Goal: Information Seeking & Learning: Learn about a topic

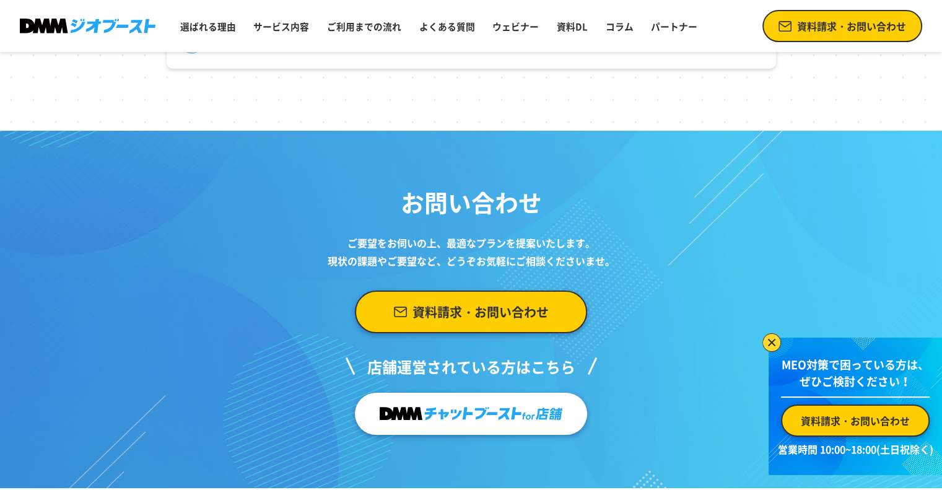
scroll to position [5111, 0]
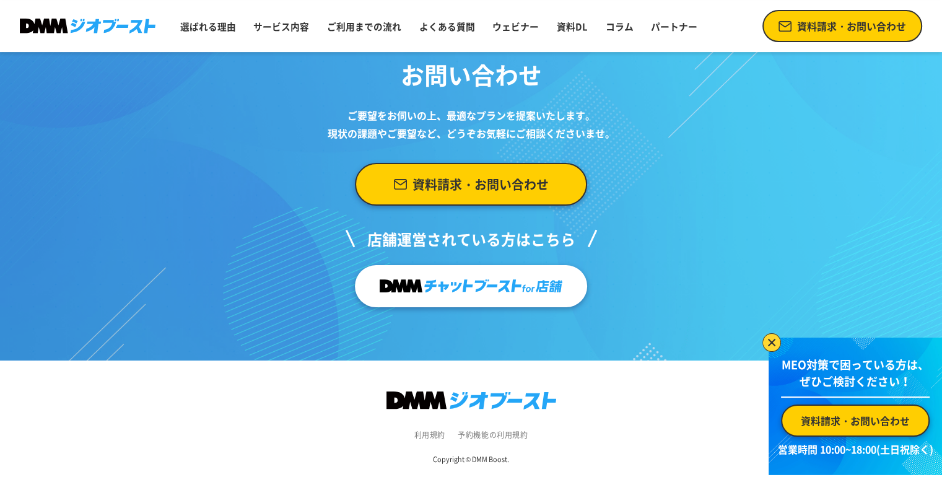
click at [418, 289] on img at bounding box center [470, 286] width 183 height 24
click at [774, 342] on img at bounding box center [771, 342] width 19 height 19
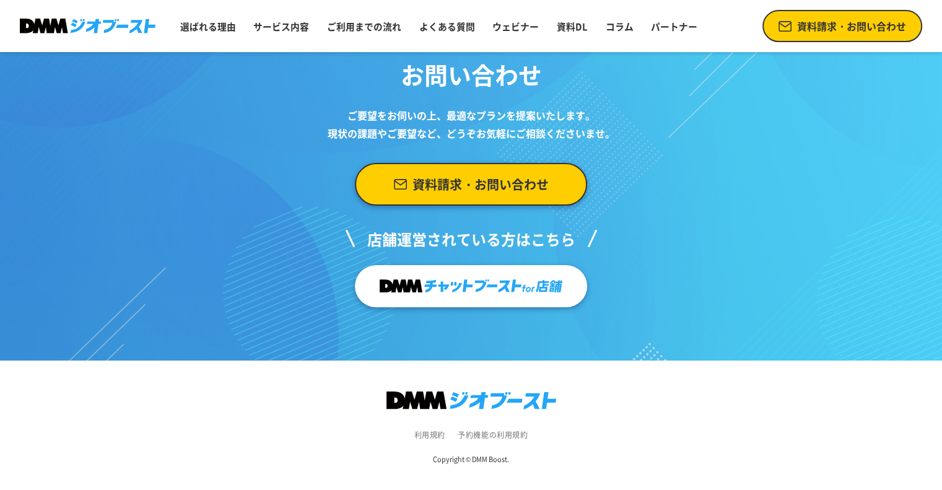
scroll to position [5111, 0]
click at [210, 29] on link "選ばれる理由" at bounding box center [208, 27] width 66 height 24
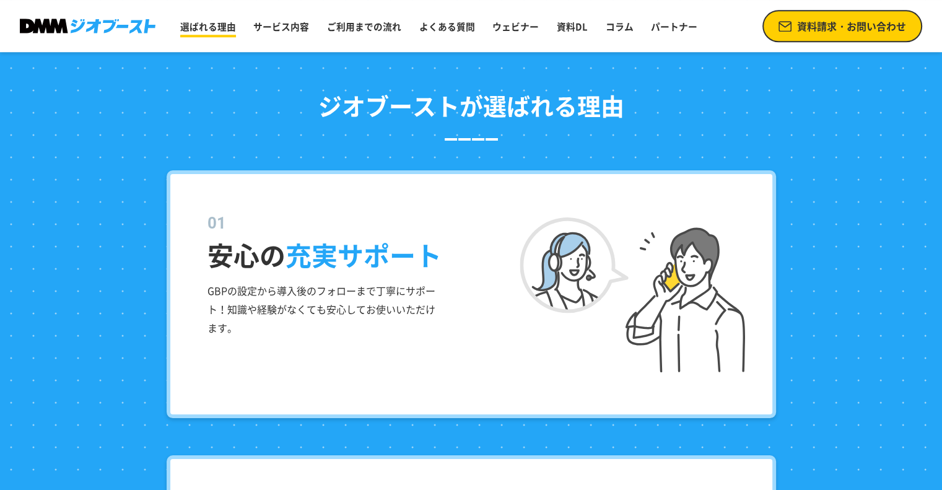
scroll to position [1232, 0]
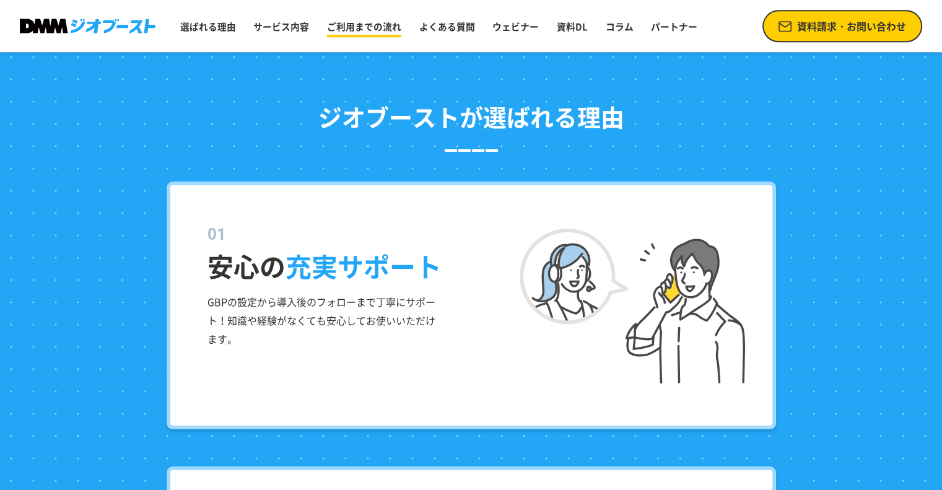
click at [381, 28] on link "ご利用までの流れ" at bounding box center [364, 27] width 84 height 24
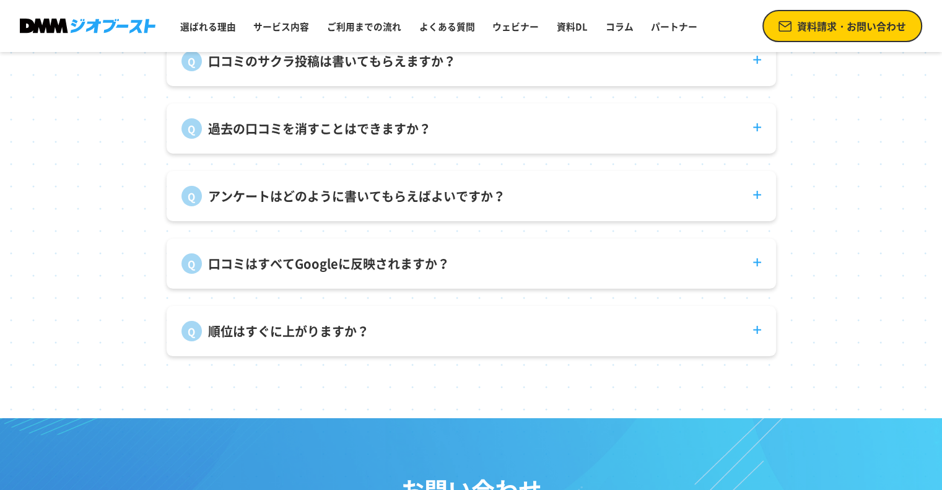
scroll to position [4641, 0]
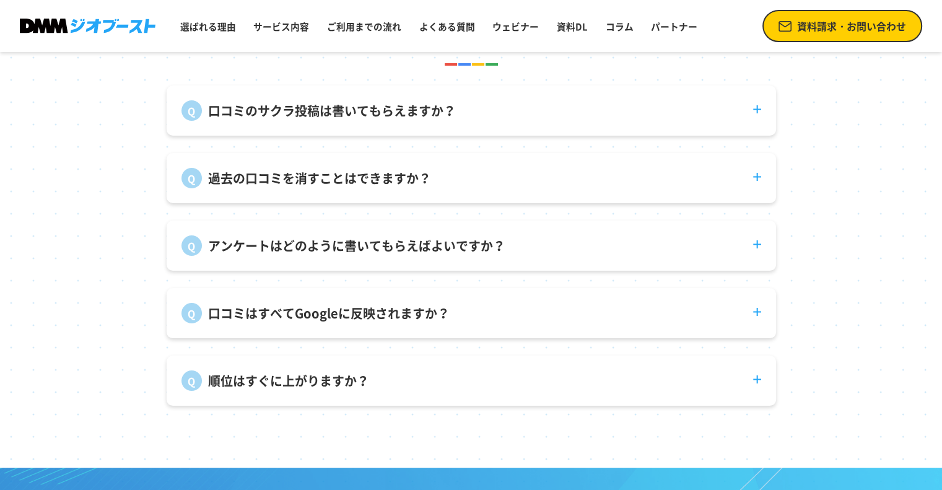
click at [755, 117] on dt "口コミのサクラ投稿は書いてもらえますか？" at bounding box center [471, 102] width 609 height 35
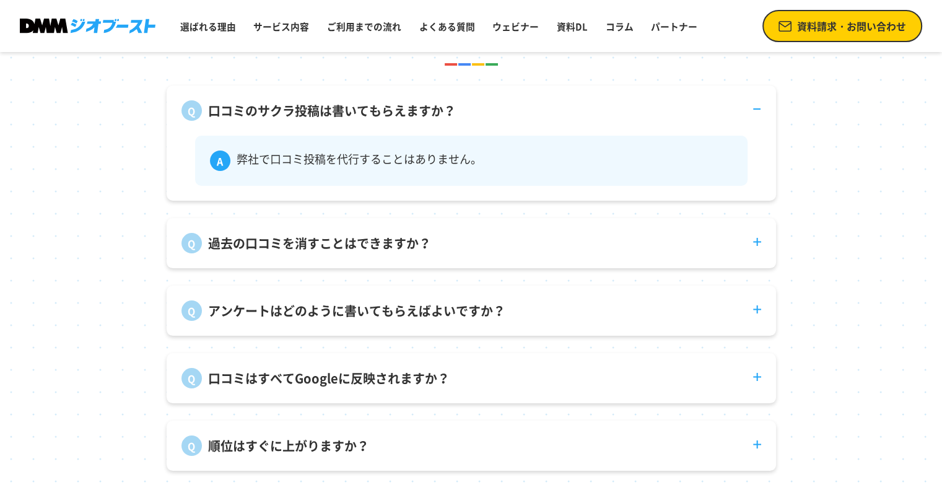
click at [751, 250] on dt "過去の口コミを消すことはできますか？" at bounding box center [471, 235] width 609 height 35
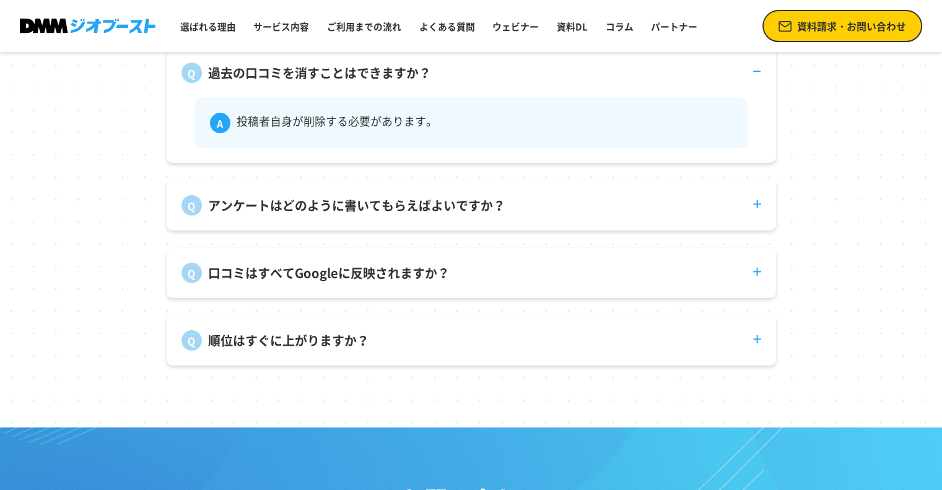
scroll to position [4812, 0]
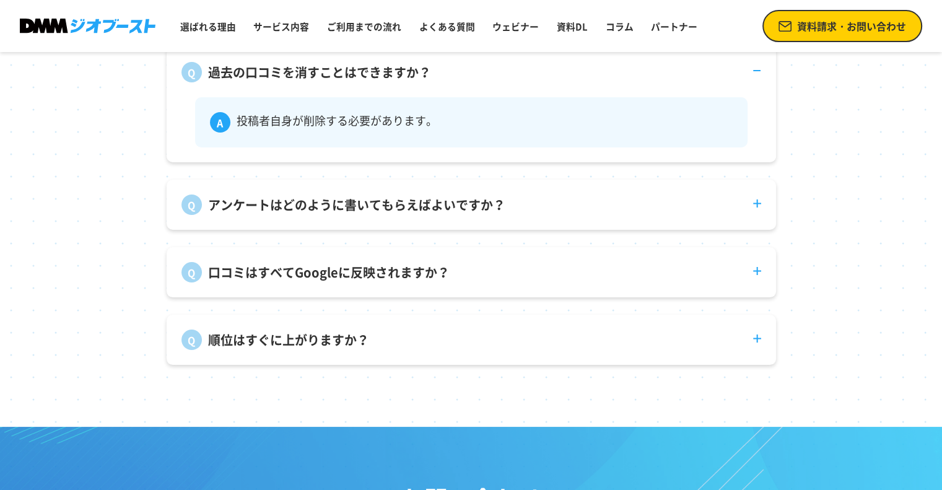
click at [755, 211] on dt "アンケートはどのように書いてもらえばよいですか？" at bounding box center [471, 197] width 609 height 35
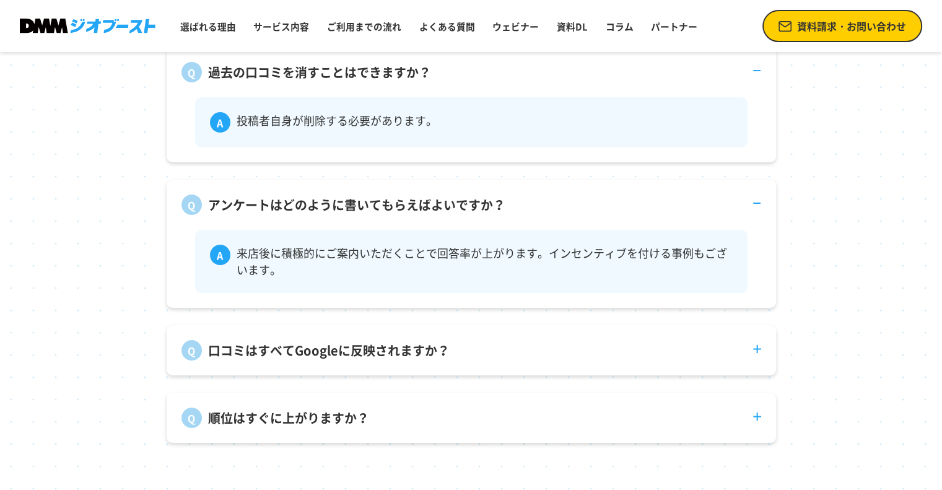
click at [758, 357] on dt "口コミはすべてGoogleに反映されますか？" at bounding box center [471, 342] width 609 height 35
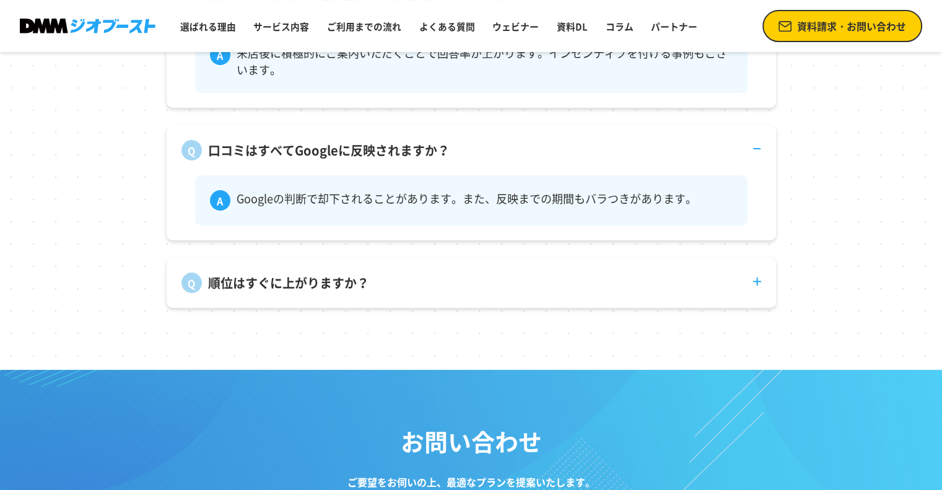
scroll to position [5012, 0]
click at [755, 290] on dt "順位はすぐに上がりますか？" at bounding box center [471, 274] width 609 height 35
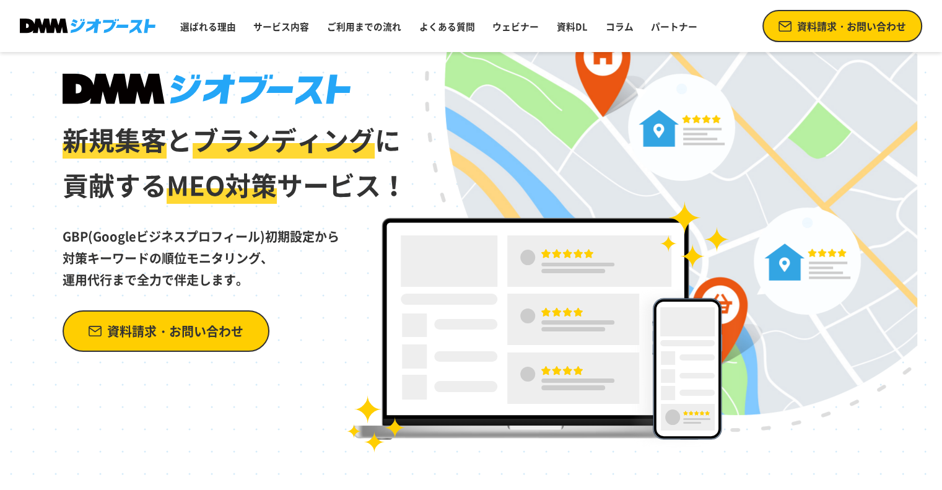
scroll to position [0, 0]
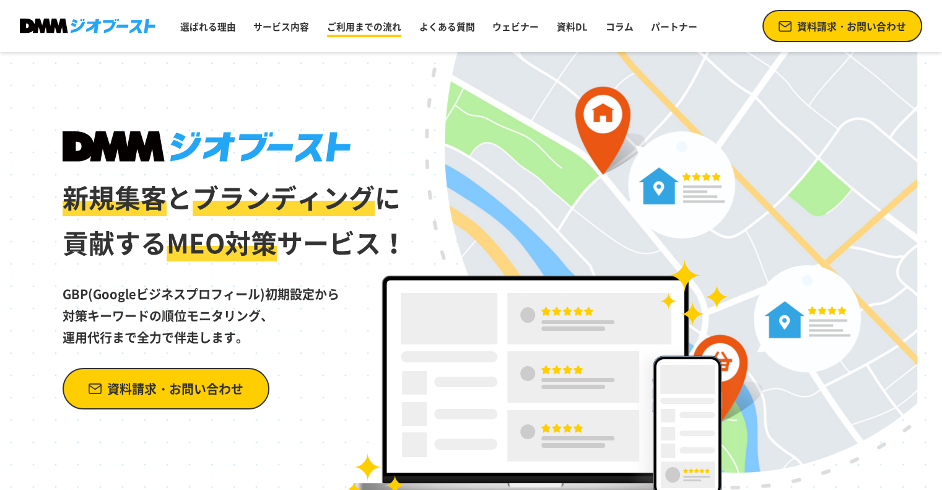
click at [369, 26] on link "ご利用までの流れ" at bounding box center [364, 27] width 84 height 24
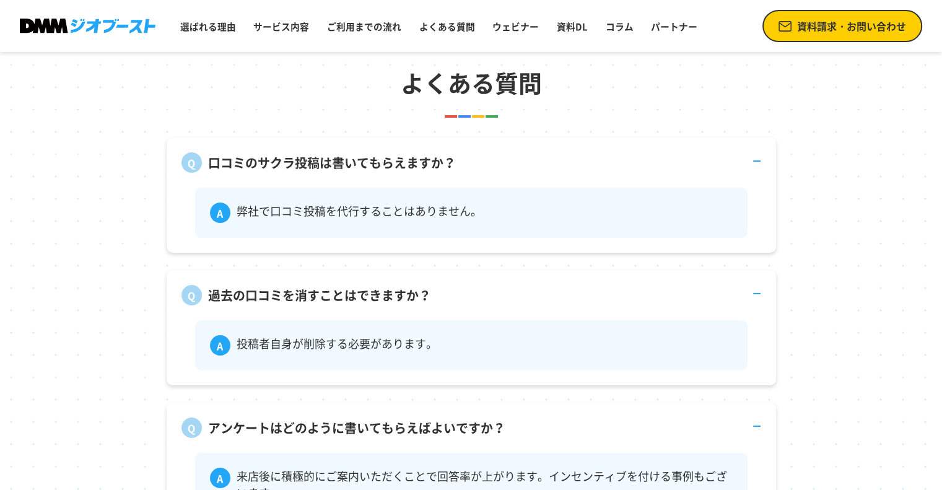
scroll to position [4598, 0]
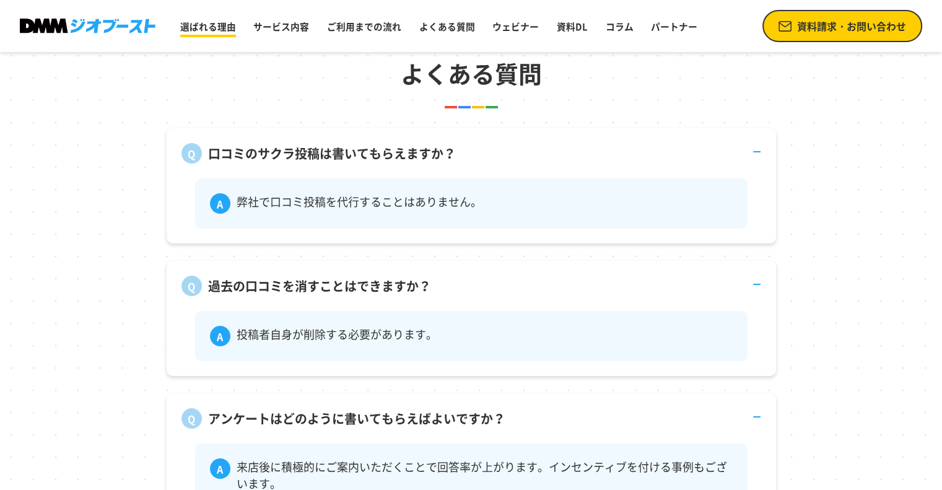
click at [225, 30] on link "選ばれる理由" at bounding box center [208, 27] width 66 height 24
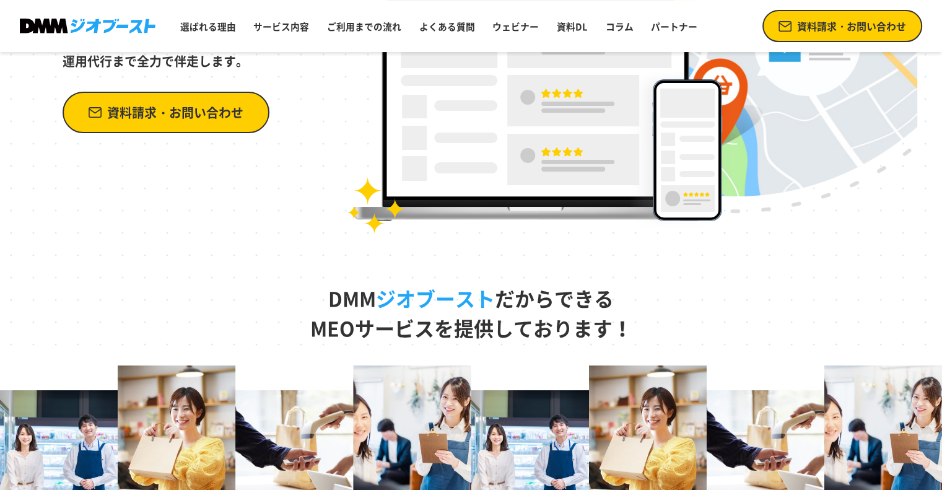
scroll to position [0, 0]
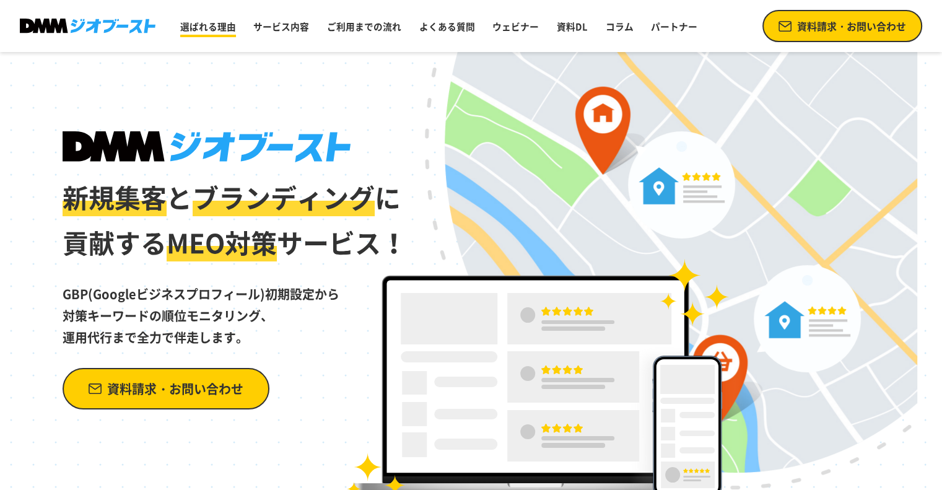
click at [201, 28] on link "選ばれる理由" at bounding box center [208, 27] width 66 height 24
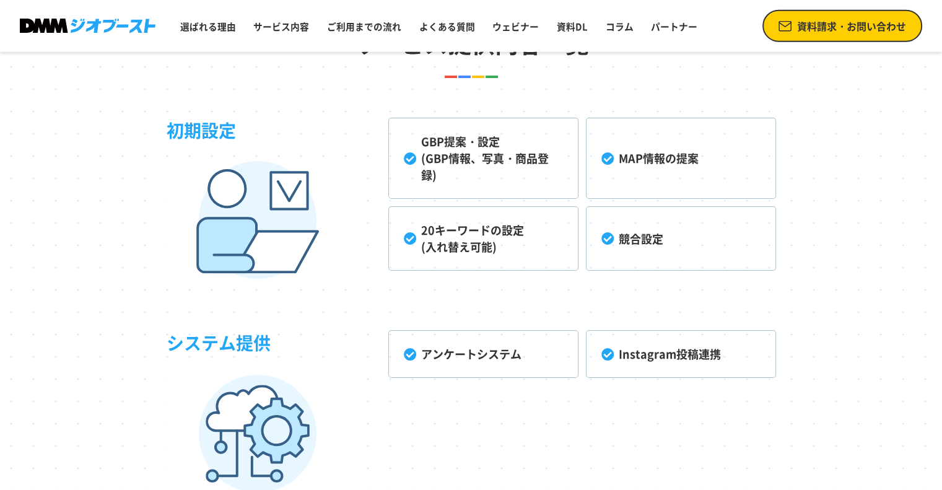
scroll to position [3179, 0]
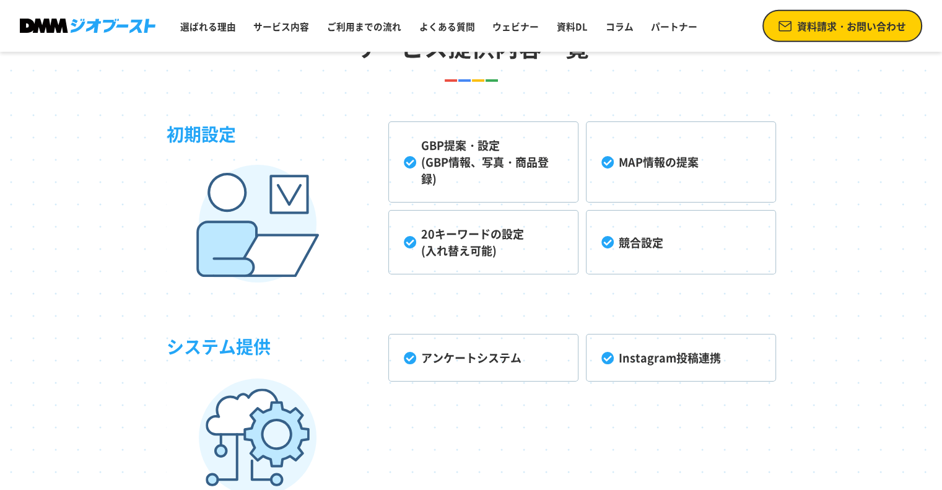
click at [458, 173] on li "GBP提案・設定 (GBP情報、写真・商品登録)" at bounding box center [483, 161] width 190 height 81
click at [439, 248] on li "20キーワードの設定 (入れ替え可能)" at bounding box center [483, 242] width 190 height 64
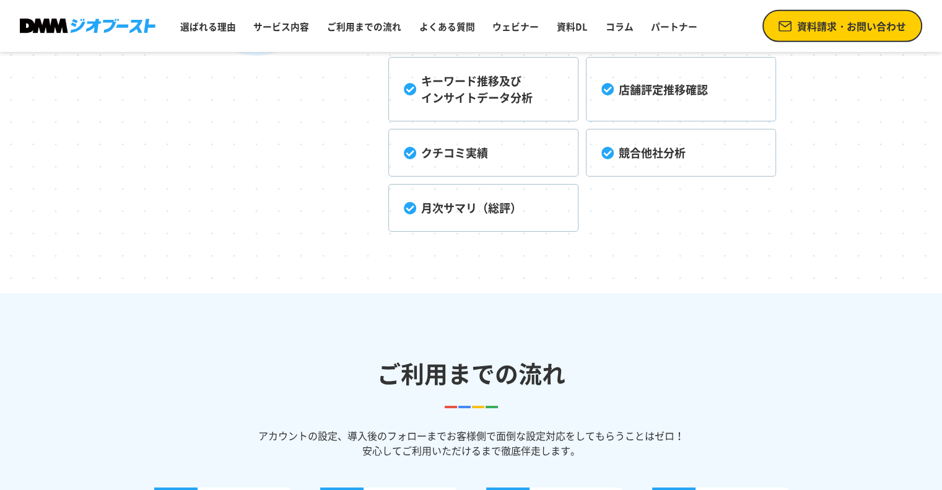
scroll to position [3795, 0]
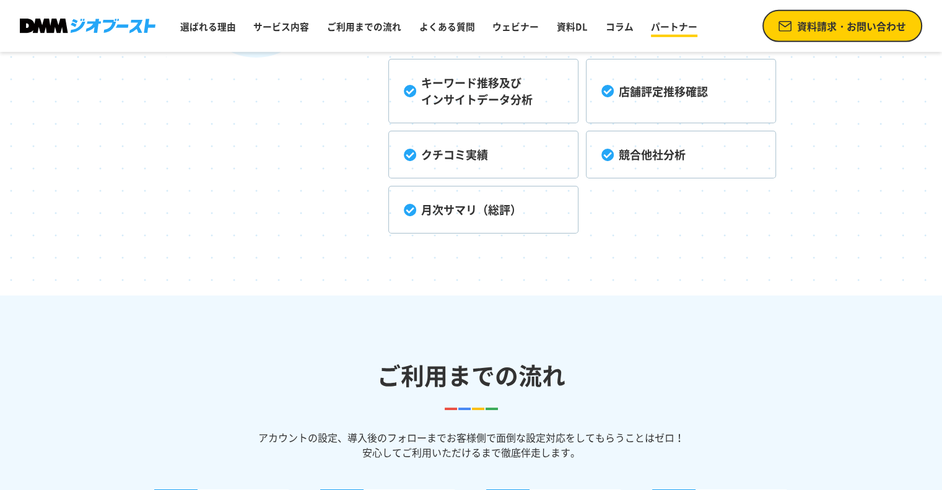
click at [680, 19] on link "パートナー" at bounding box center [674, 27] width 56 height 24
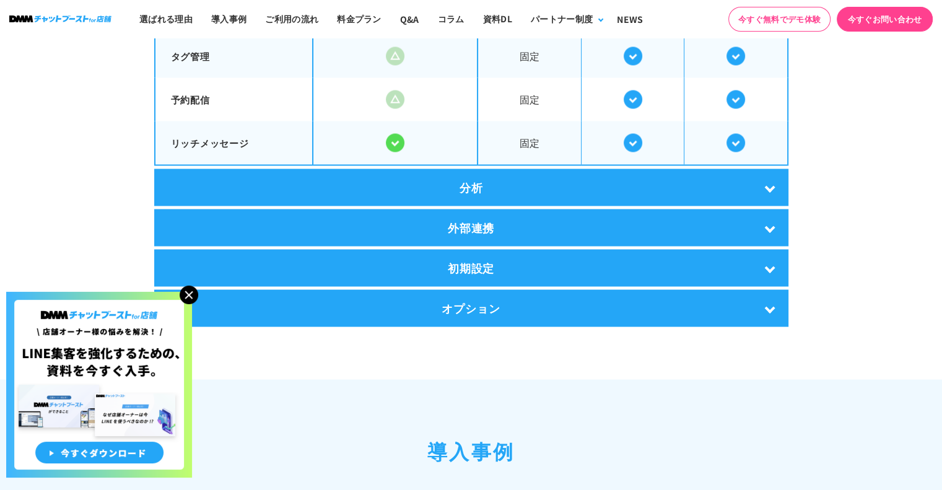
scroll to position [2411, 0]
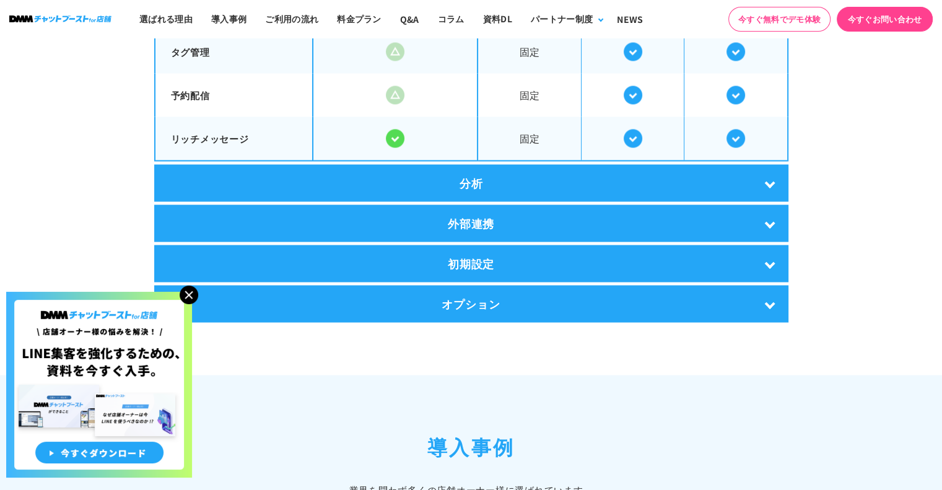
click at [582, 170] on div "分析" at bounding box center [471, 183] width 634 height 37
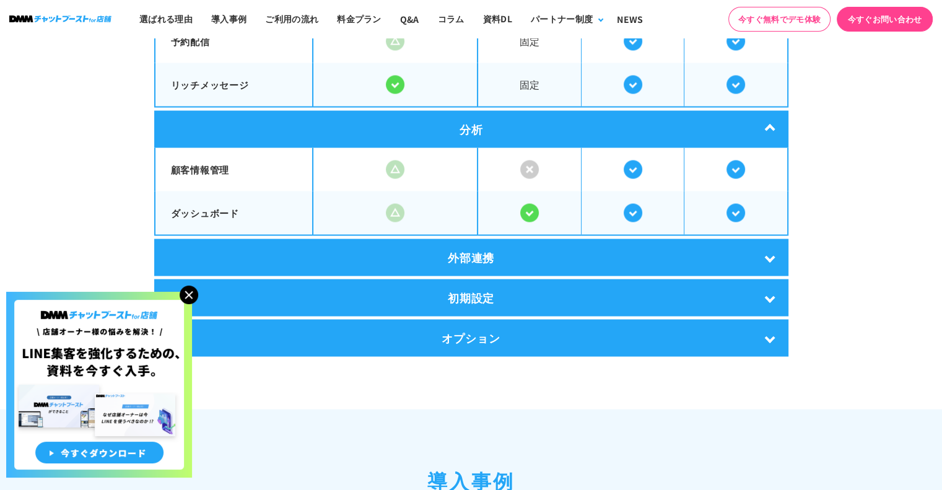
scroll to position [2466, 0]
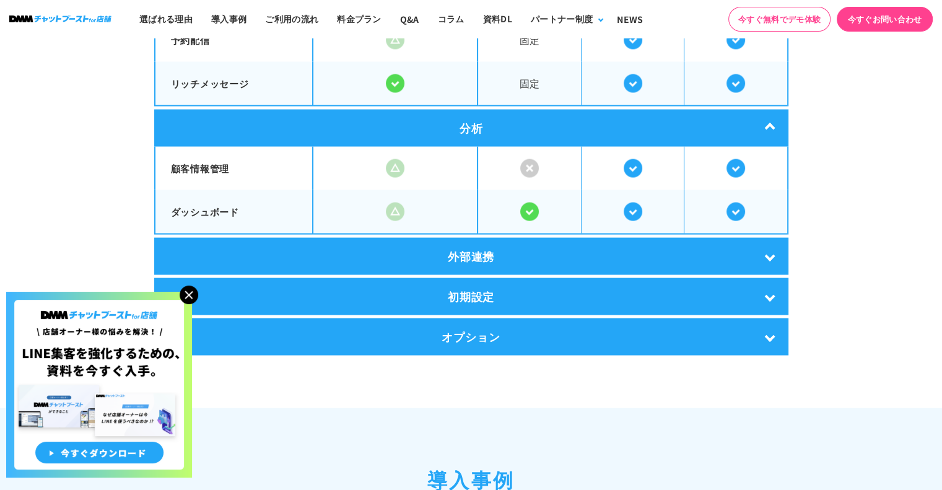
click at [472, 264] on div "外部連携" at bounding box center [471, 256] width 634 height 37
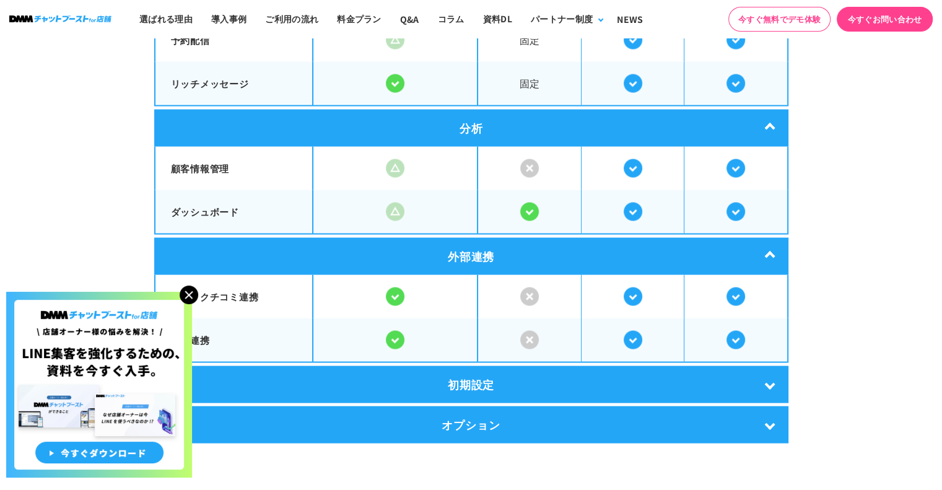
scroll to position [2651, 0]
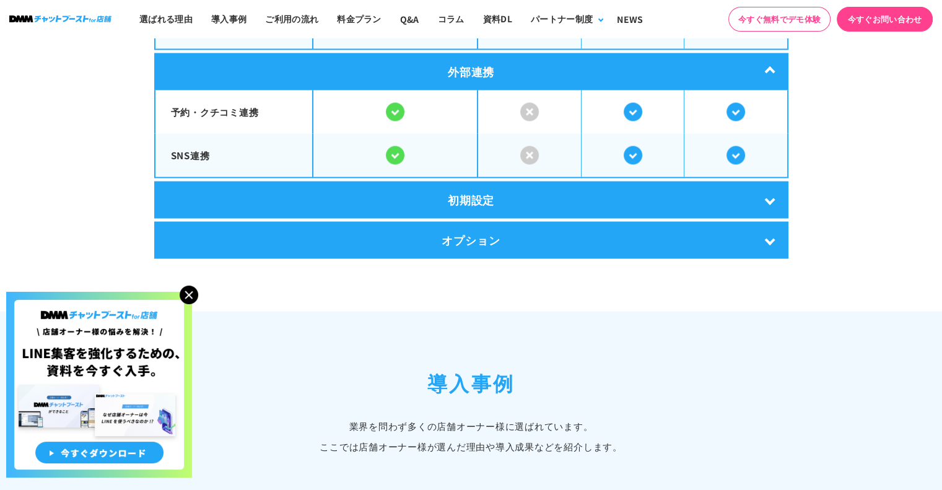
click at [488, 182] on div "初期設定" at bounding box center [471, 199] width 634 height 37
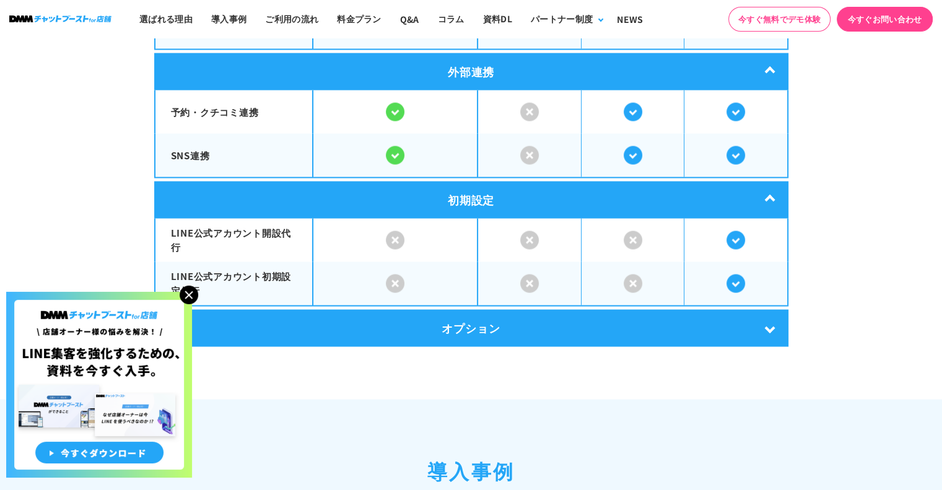
click at [453, 312] on div "オプション" at bounding box center [471, 328] width 634 height 37
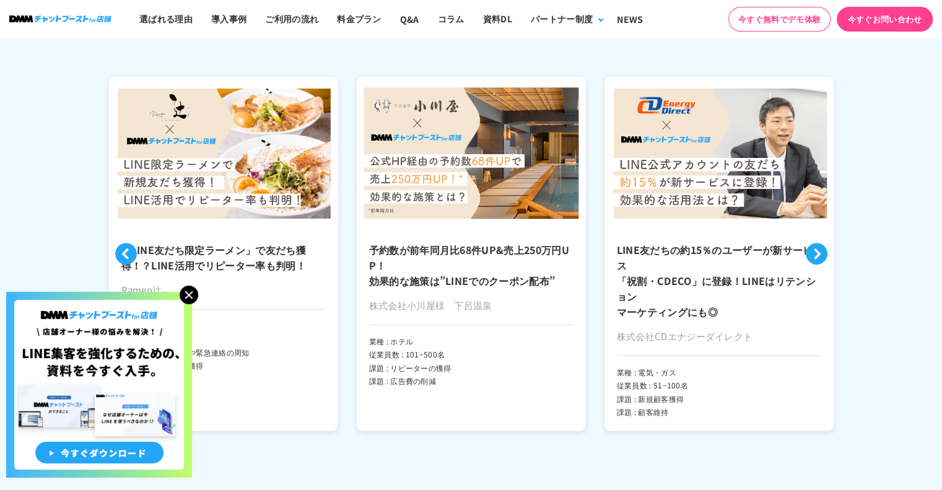
scroll to position [3216, 0]
click at [189, 295] on img at bounding box center [189, 294] width 19 height 19
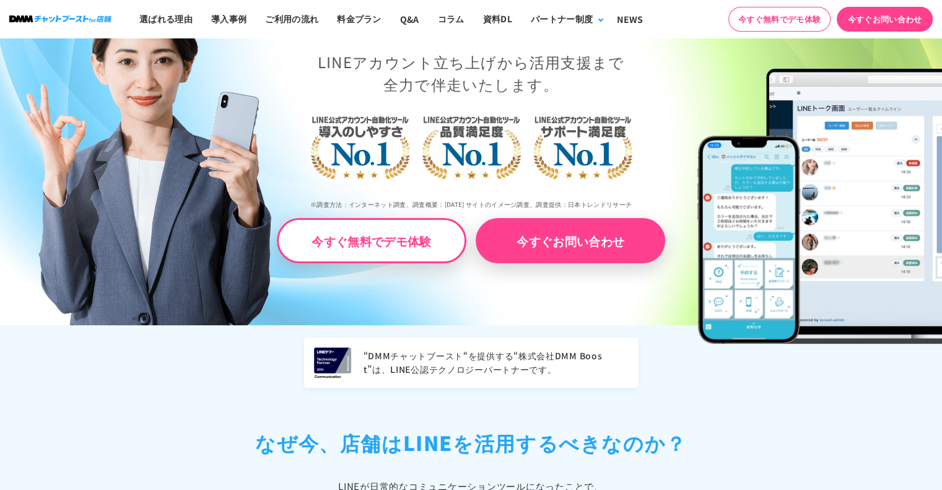
scroll to position [0, 0]
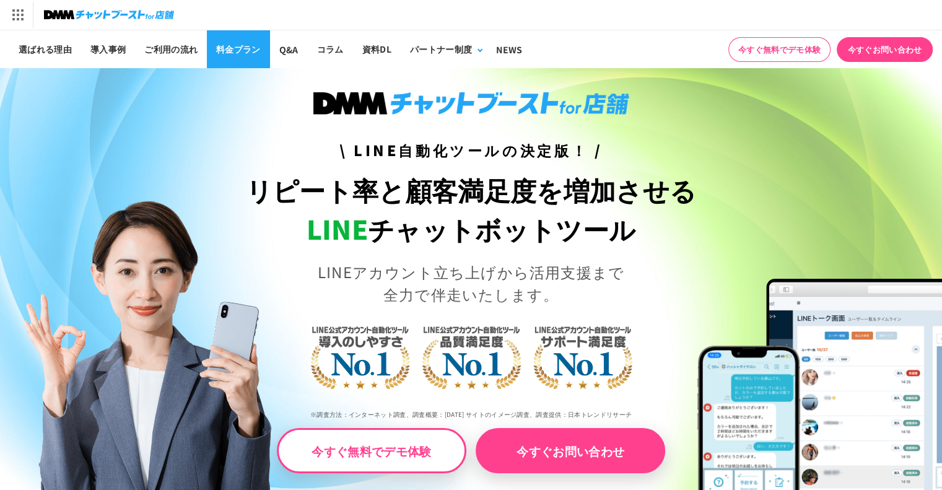
click at [224, 51] on link "料金プラン" at bounding box center [238, 49] width 63 height 38
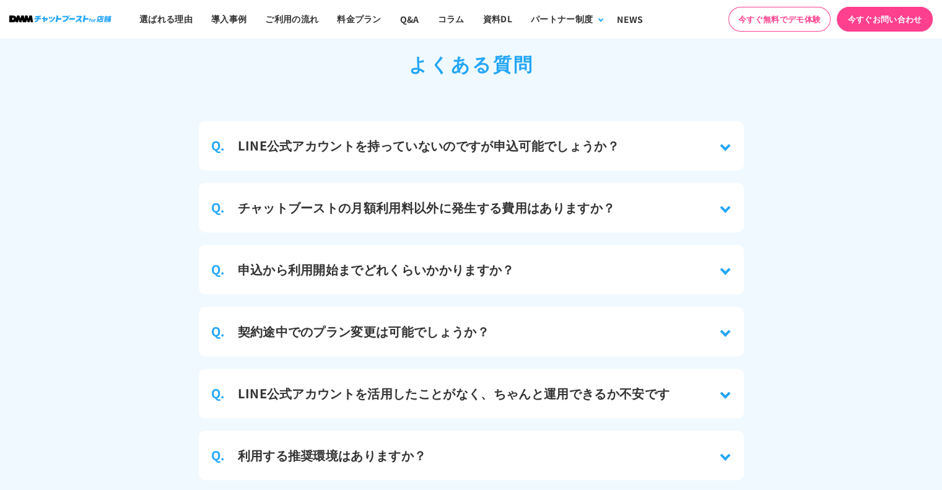
scroll to position [5835, 0]
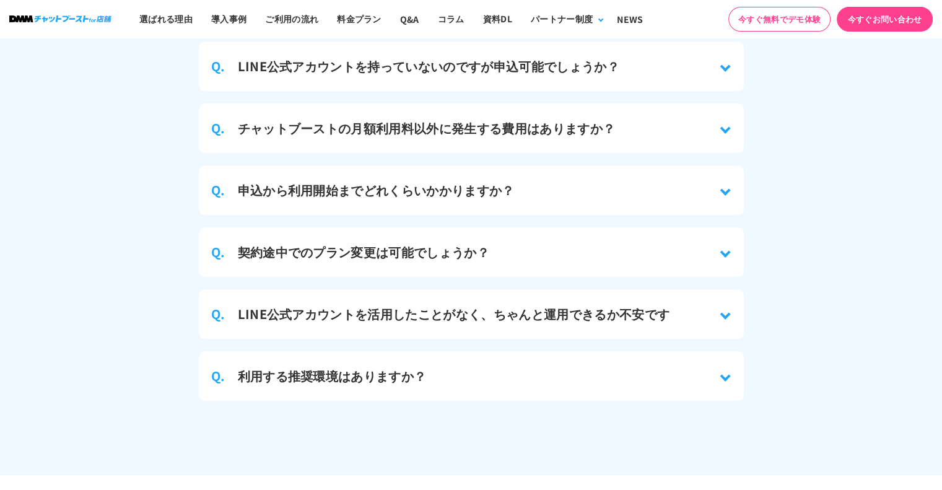
click at [637, 109] on div "Q. チャットブーストの月額利用料以外に発生する費用はありますか？" at bounding box center [471, 128] width 545 height 50
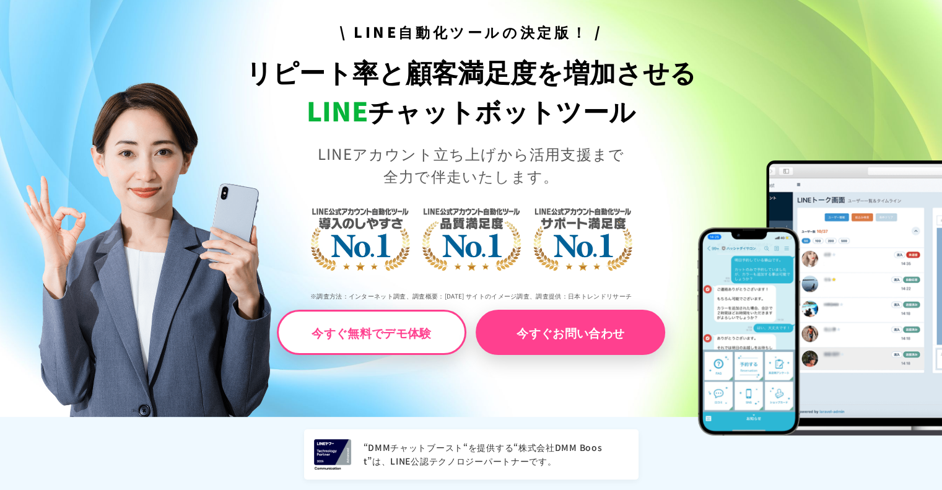
scroll to position [0, 0]
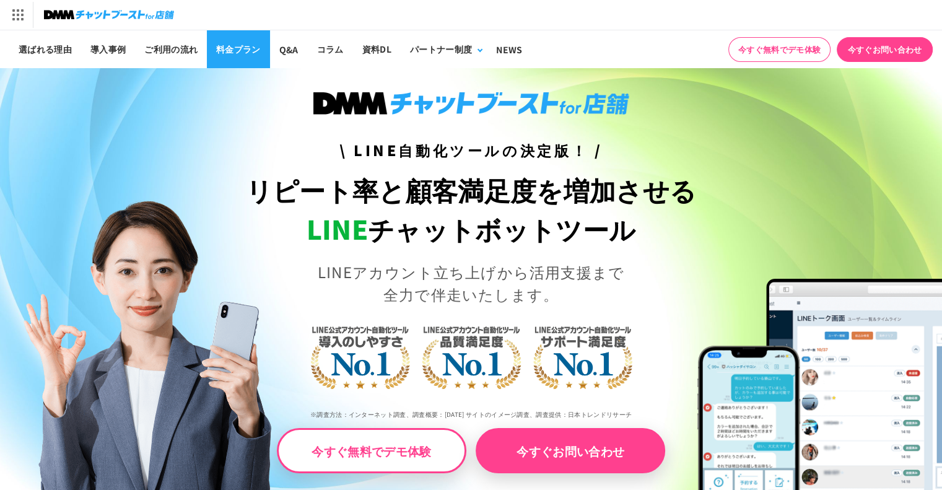
click at [234, 48] on link "料金プラン" at bounding box center [238, 49] width 63 height 38
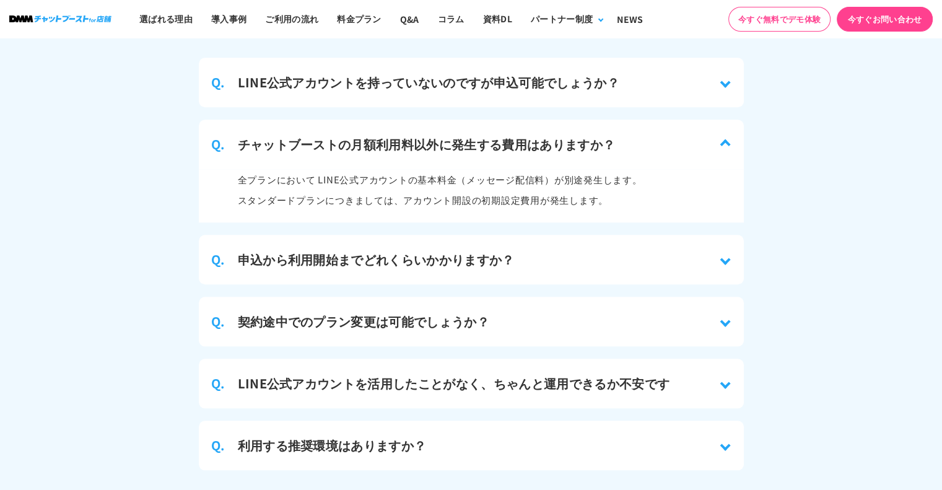
scroll to position [5818, 0]
click at [510, 170] on p "全プランにおいて LINE公式アカウントの基本料金（メッセージ配信料）が別途発生します。 スタンダードプランにつきましては、アカウント開設の初期設定費用が発生…" at bounding box center [440, 190] width 404 height 41
click at [560, 136] on h3 "チャットブーストの月額利用料以外に発生する費用はありますか？" at bounding box center [427, 145] width 378 height 19
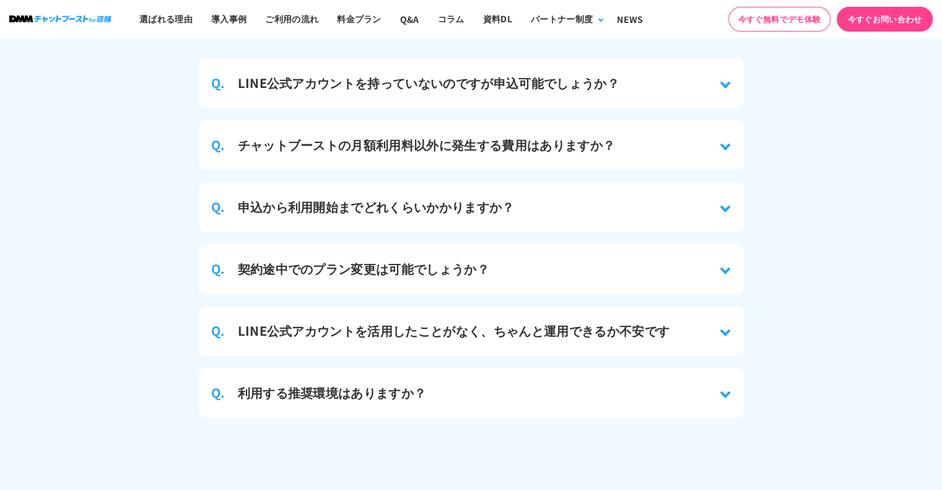
click at [560, 136] on h3 "チャットブーストの月額利用料以外に発生する費用はありますか？" at bounding box center [427, 145] width 378 height 19
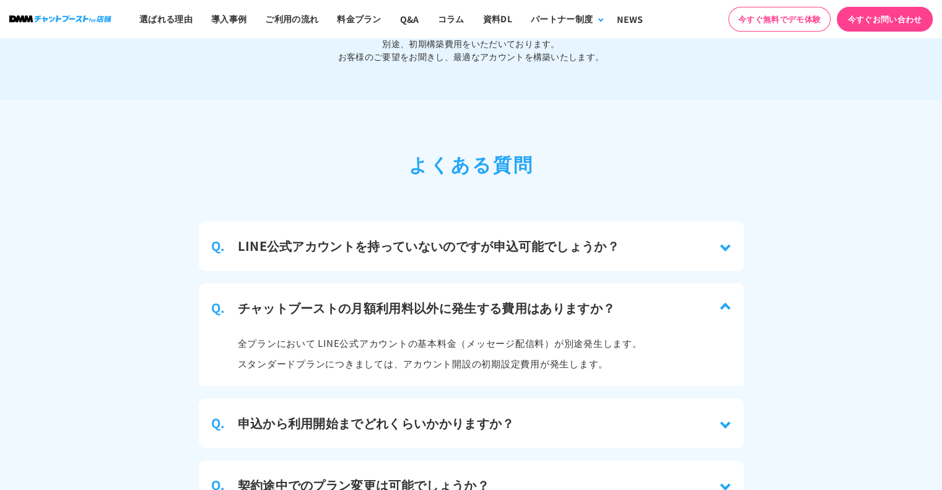
scroll to position [5652, 0]
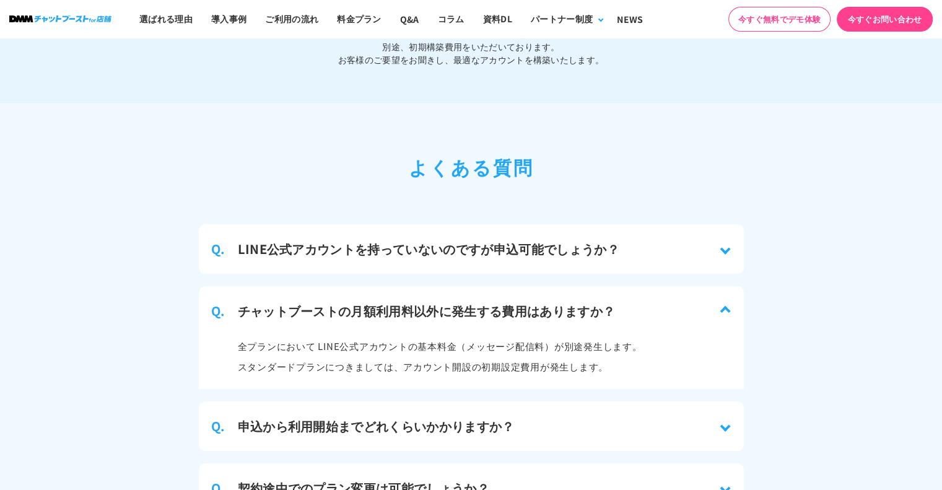
click at [529, 240] on h3 "LINE公式アカウントを持っていないのですが申込可能でしょうか？" at bounding box center [428, 249] width 381 height 19
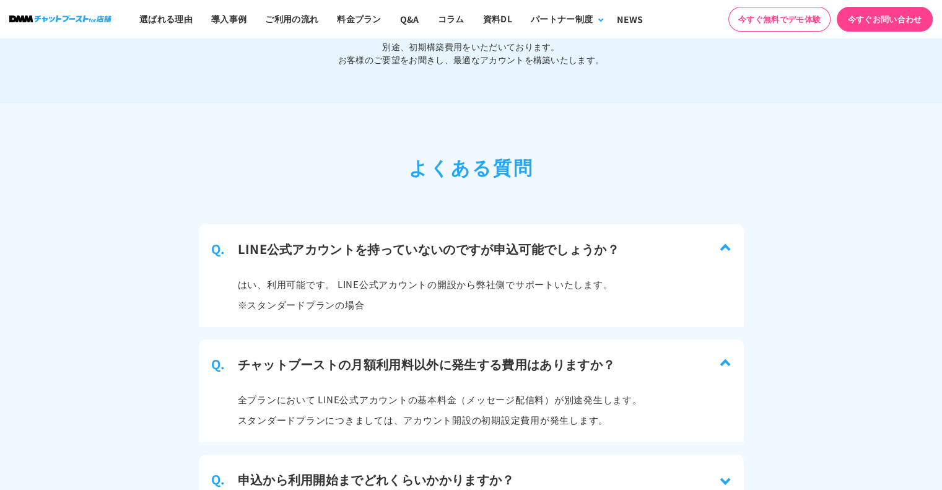
drag, startPoint x: 381, startPoint y: 118, endPoint x: 352, endPoint y: 121, distance: 29.8
click at [352, 121] on section "よくある質問 Q. LINE公式アカウントを持っていないのですが申込可能でしょうか？ はい、利用可能です。 LINE公式アカウントの開設から弊社側でサポートい…" at bounding box center [471, 433] width 942 height 660
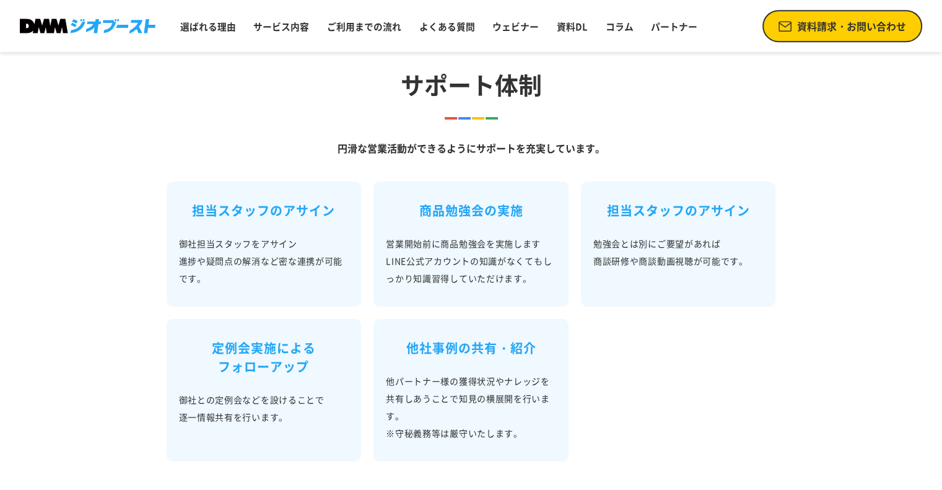
scroll to position [833, 0]
